Goal: Information Seeking & Learning: Learn about a topic

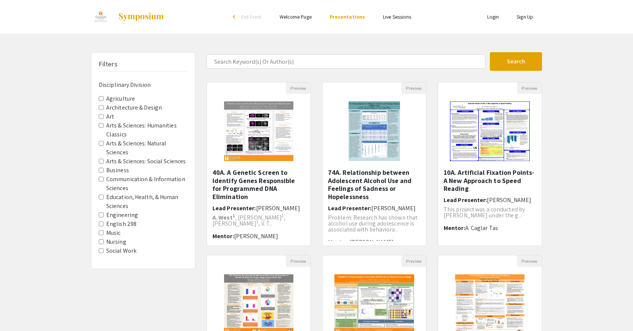
click at [120, 254] on label "Social Work" at bounding box center [121, 250] width 30 height 9
click at [104, 253] on Work "Social Work" at bounding box center [101, 250] width 5 height 5
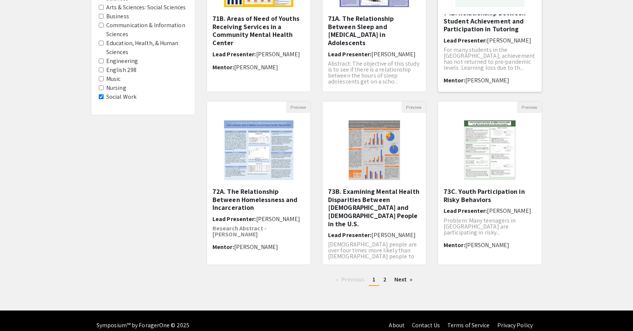
scroll to position [157, 0]
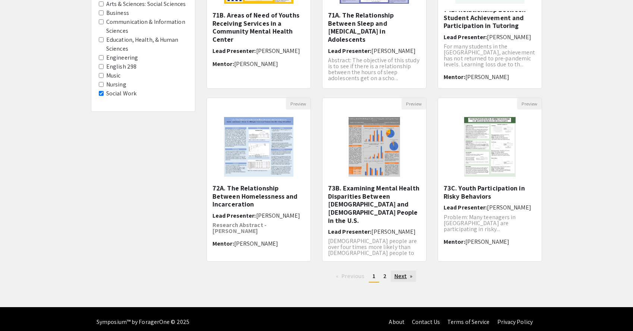
click at [399, 275] on link "Next page" at bounding box center [403, 276] width 26 height 11
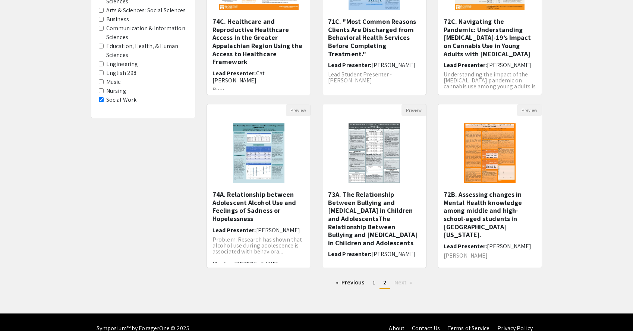
scroll to position [153, 0]
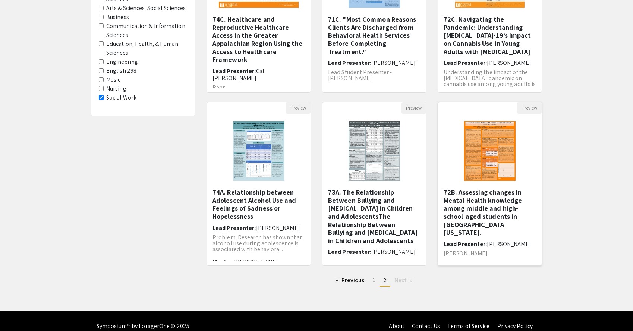
click at [480, 213] on h5 "72B. Assessing changes in Mental Health knowledge among middle and high-school-…" at bounding box center [489, 212] width 92 height 48
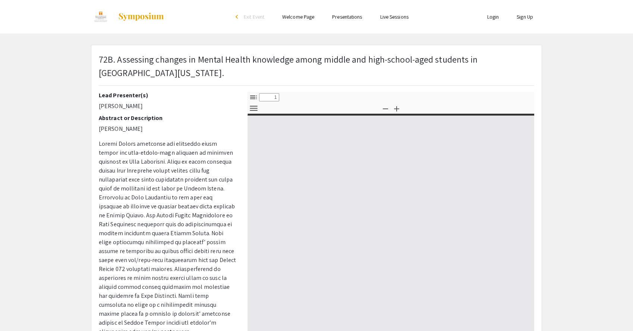
select select "custom"
type input "0"
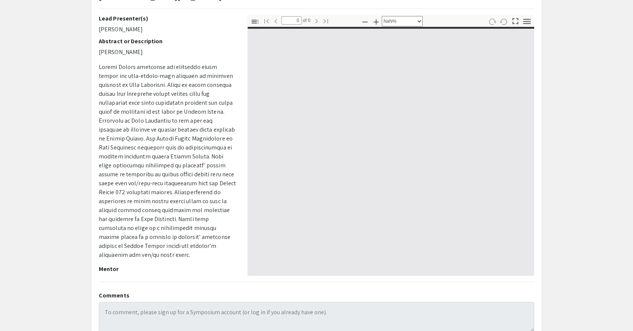
select select "auto"
type input "1"
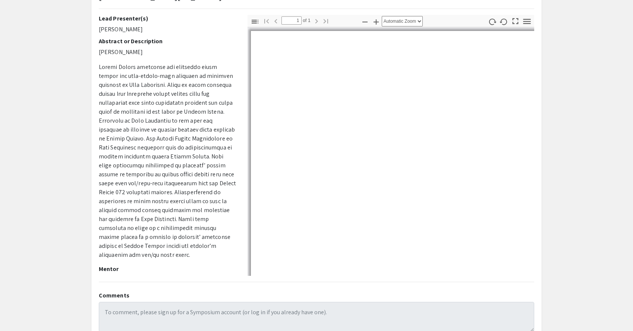
scroll to position [78, 0]
select select "auto"
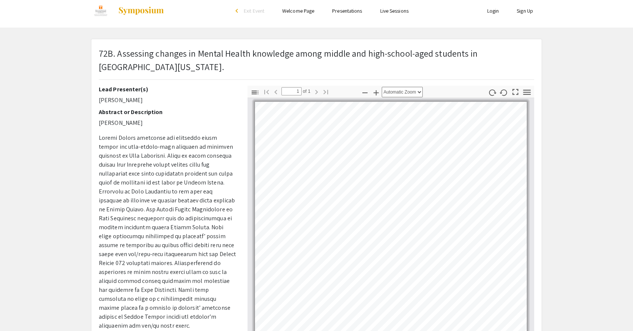
scroll to position [0, 0]
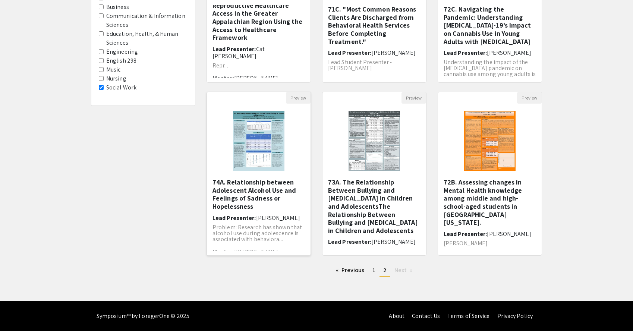
scroll to position [155, 0]
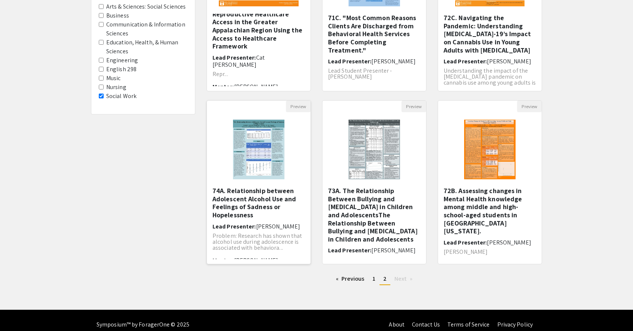
click at [255, 200] on h5 "74A. Relationship between Adolescent Alcohol Use and Feelings of Sadness or Hop…" at bounding box center [258, 203] width 92 height 32
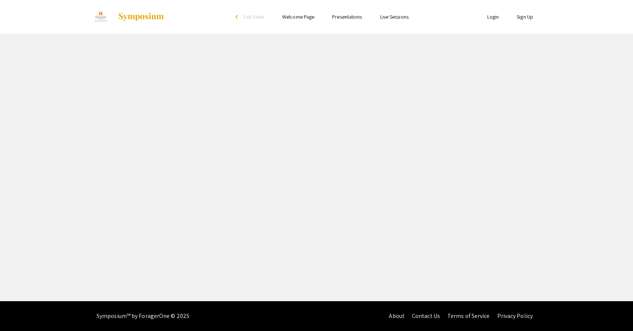
select select "custom"
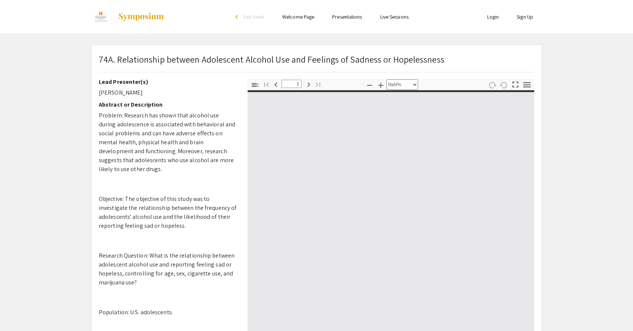
type input "0"
select select "custom"
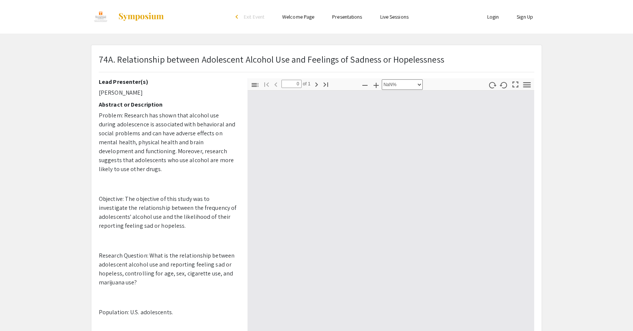
type input "1"
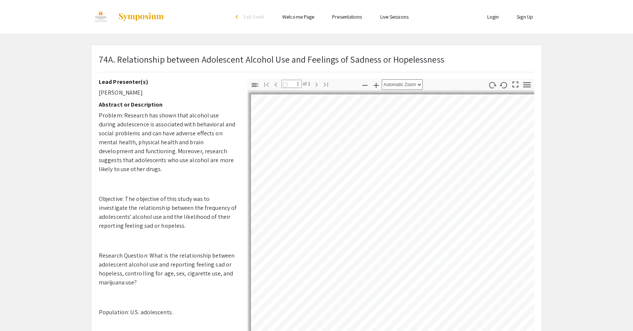
select select "auto"
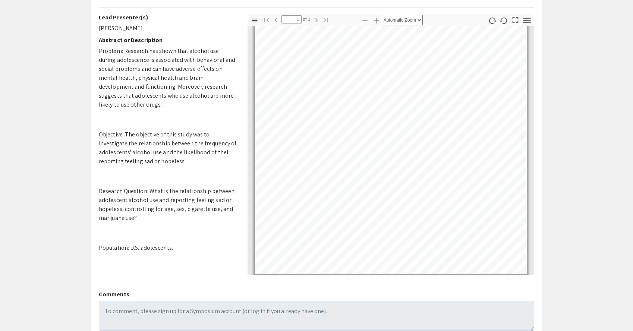
scroll to position [75, 0]
